Goal: Go to known website: Access a specific website the user already knows

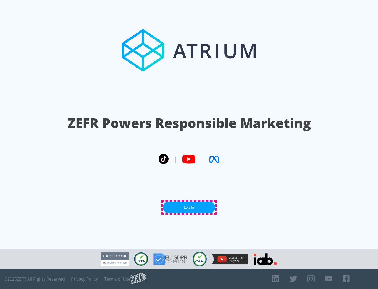
click at [189, 207] on link "Log In" at bounding box center [189, 207] width 52 height 12
